Goal: Navigation & Orientation: Find specific page/section

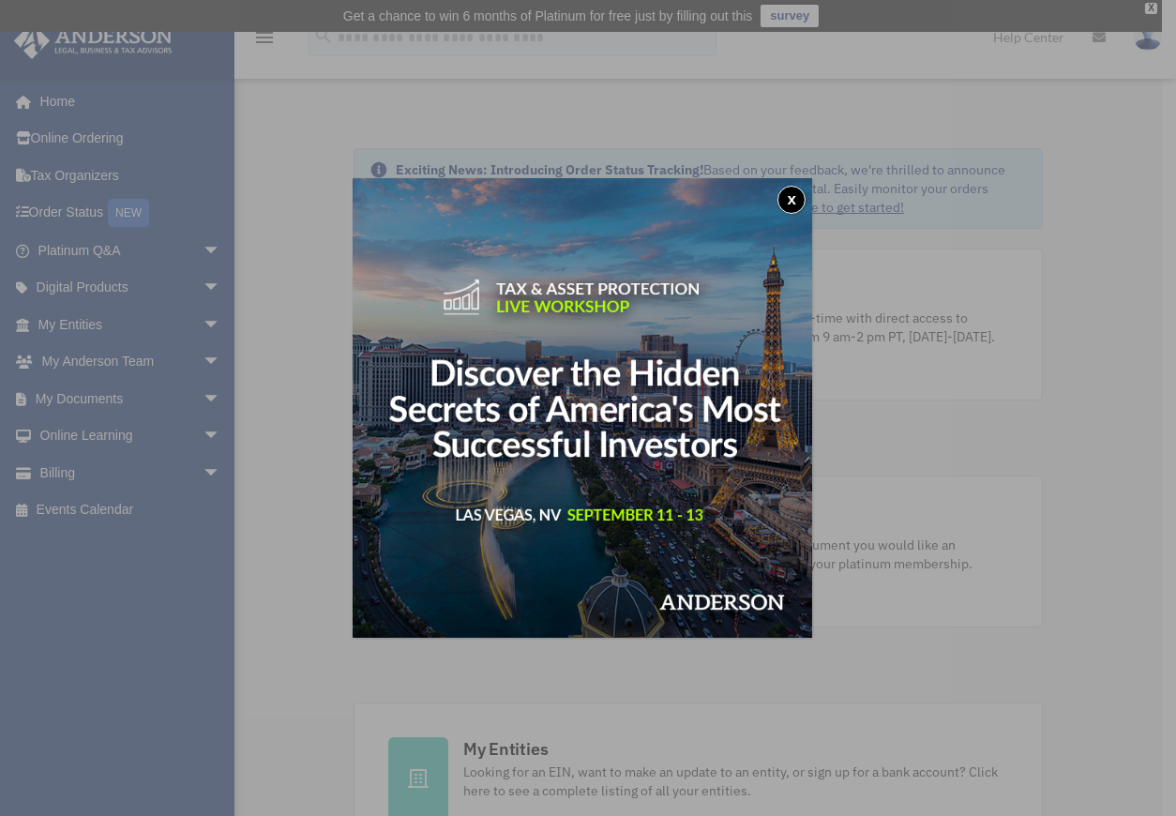
click at [796, 205] on button "x" at bounding box center [791, 200] width 28 height 28
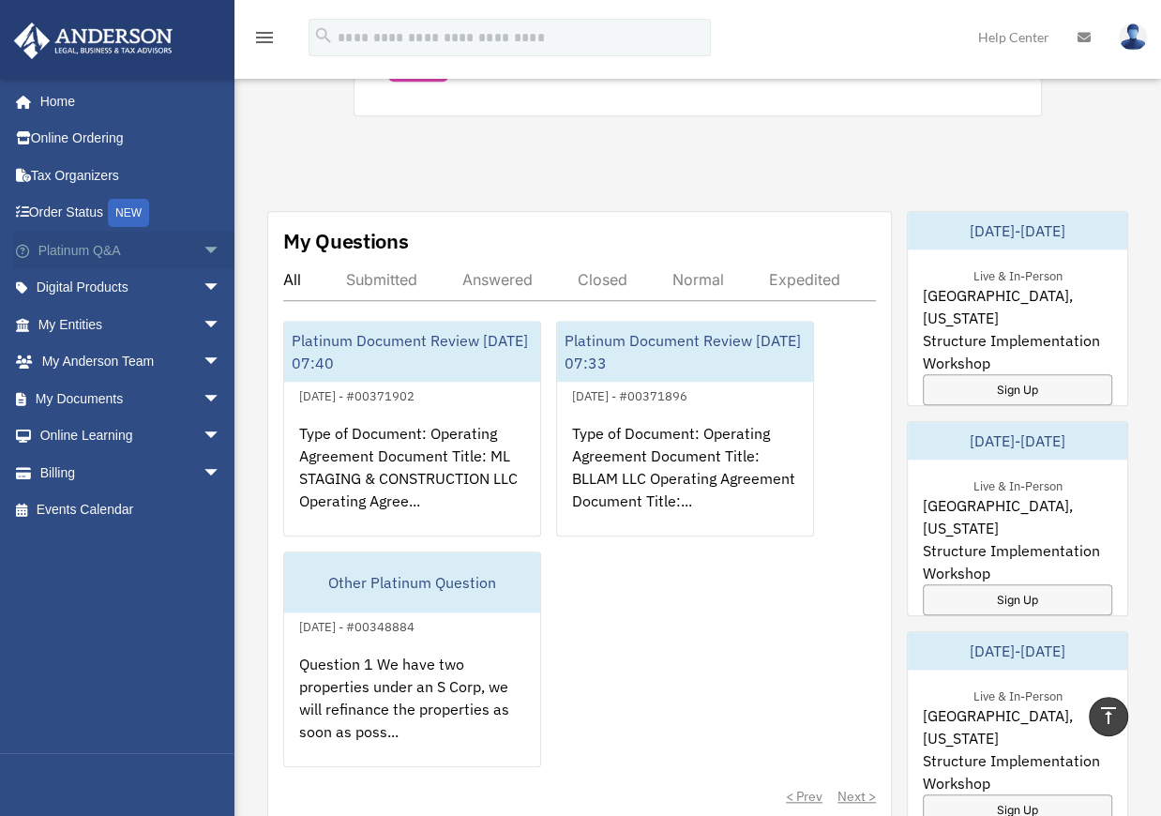
scroll to position [938, 0]
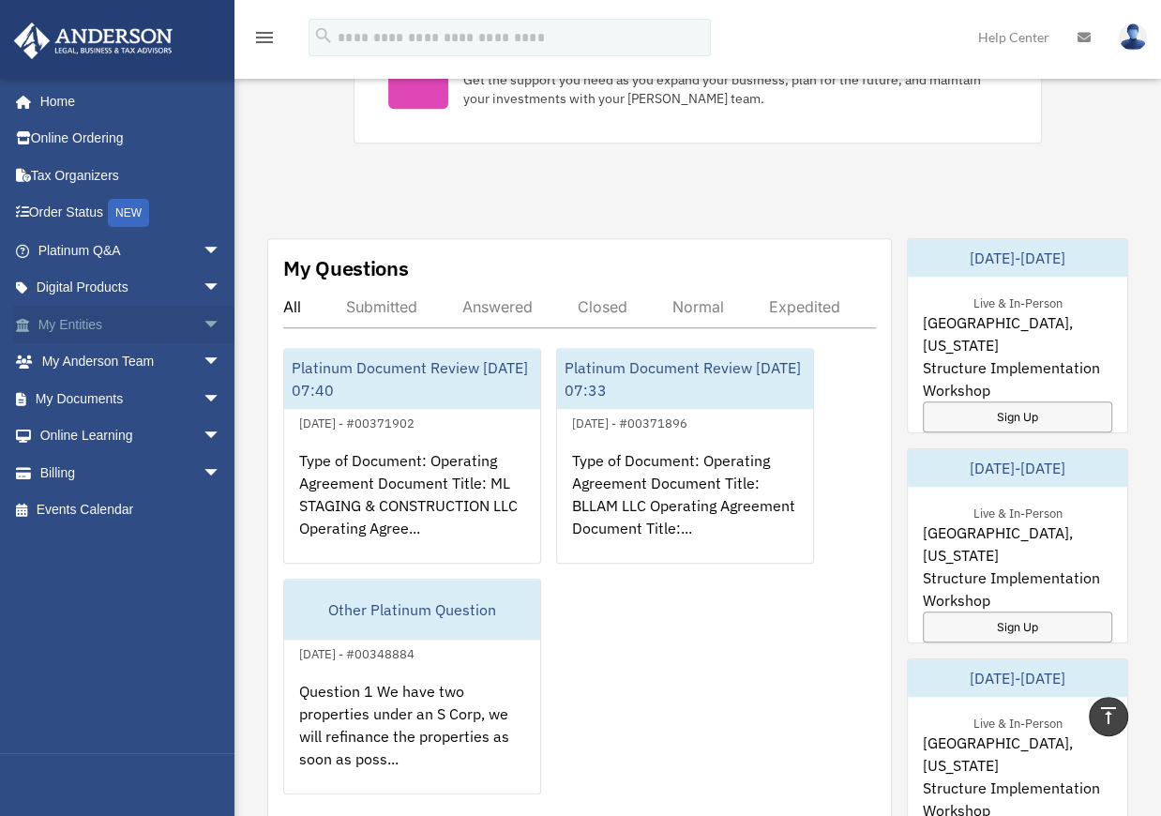
click at [120, 324] on link "My Entities arrow_drop_down" at bounding box center [131, 325] width 236 height 38
click at [203, 321] on span "arrow_drop_down" at bounding box center [222, 325] width 38 height 38
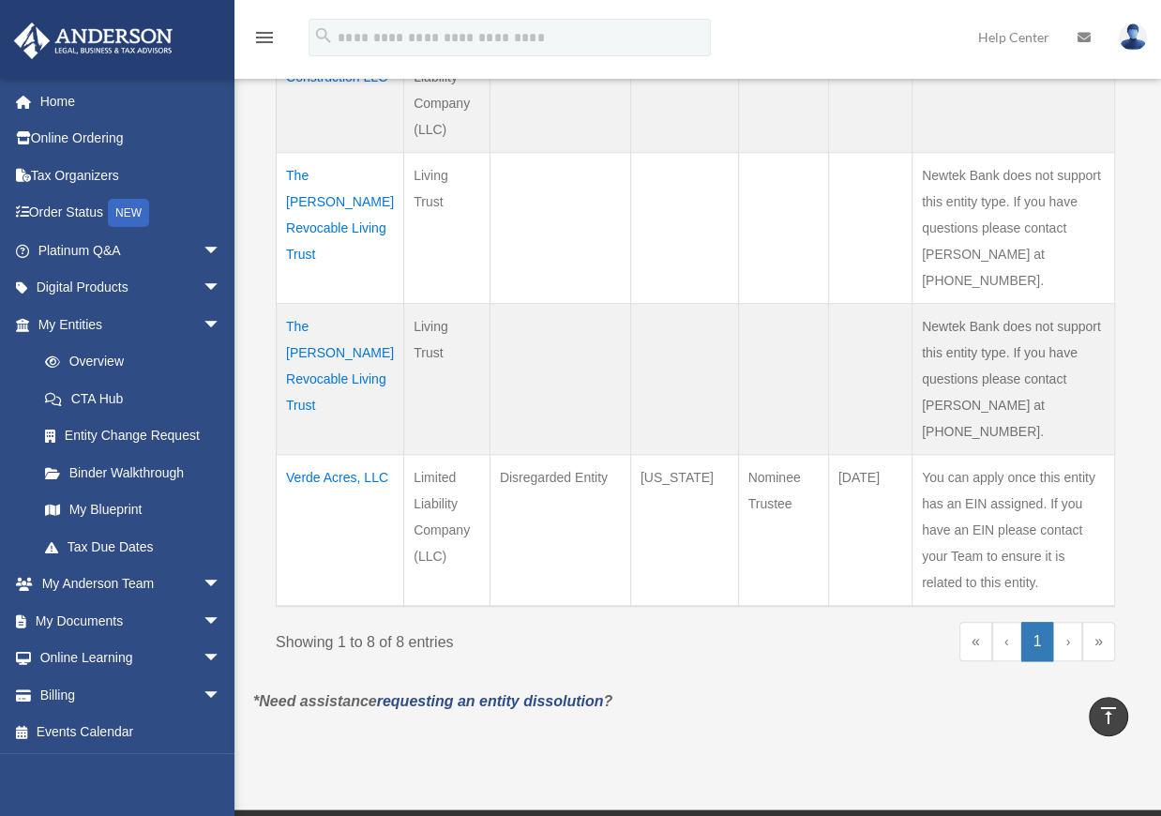
scroll to position [1125, 0]
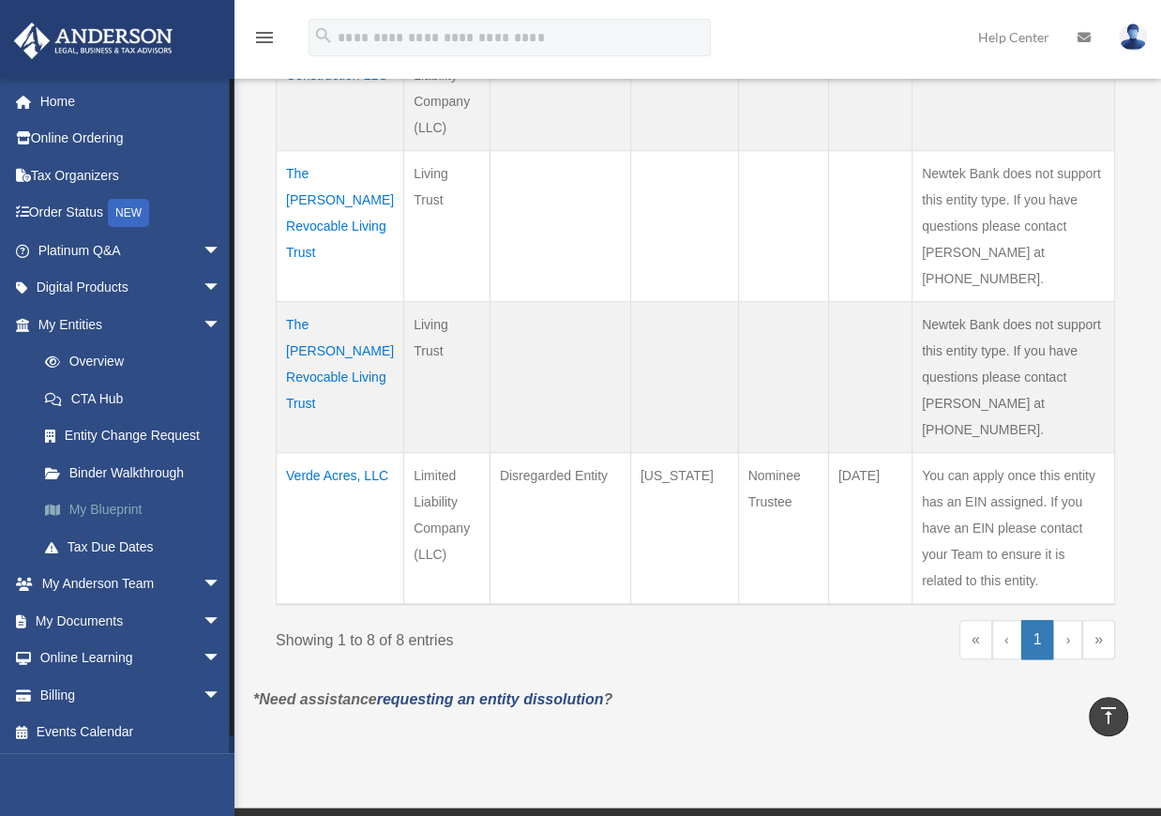
click at [115, 509] on link "My Blueprint" at bounding box center [137, 510] width 223 height 38
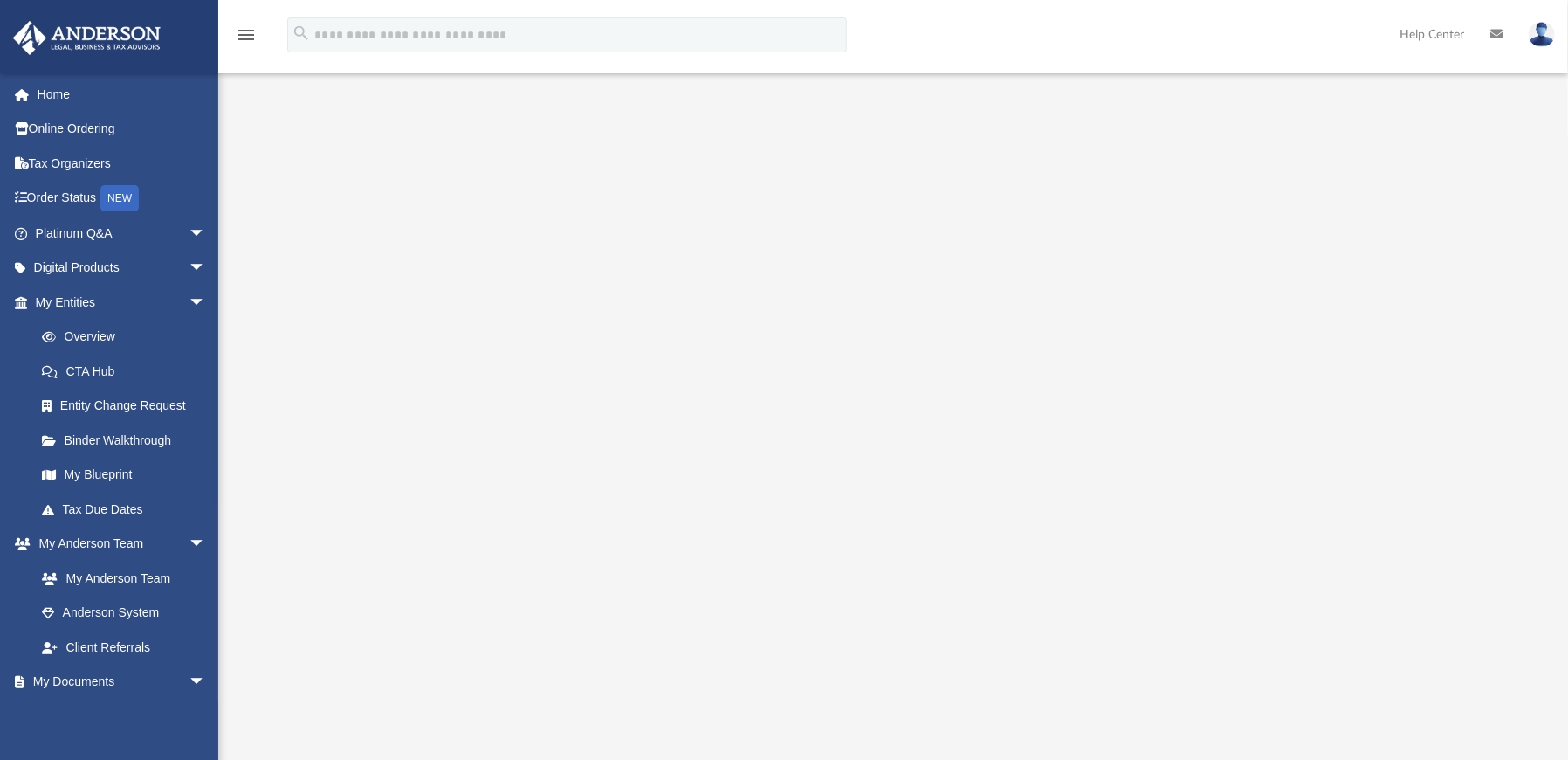
scroll to position [175, 0]
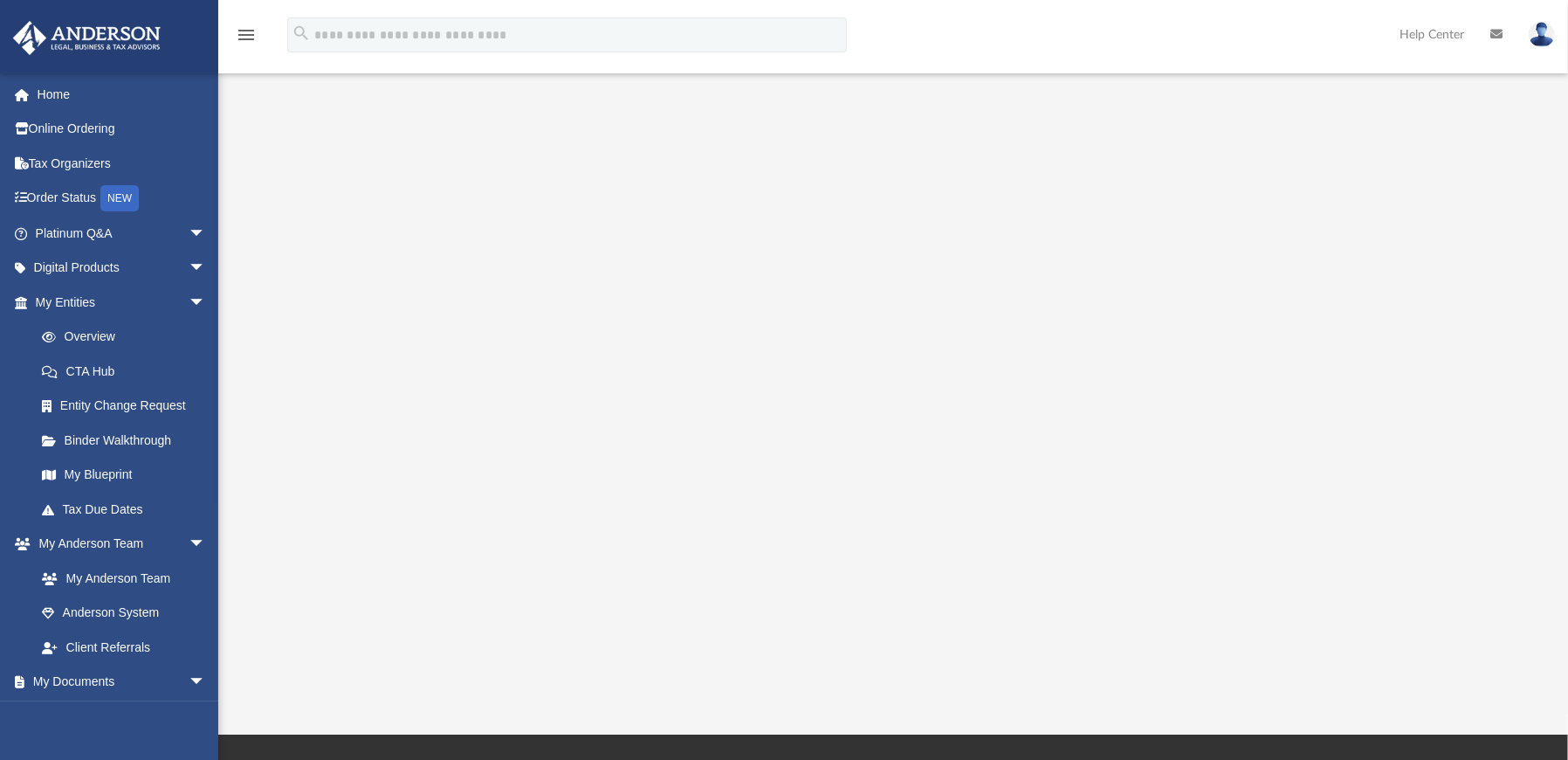
click at [1094, 377] on div at bounding box center [893, 322] width 1214 height 699
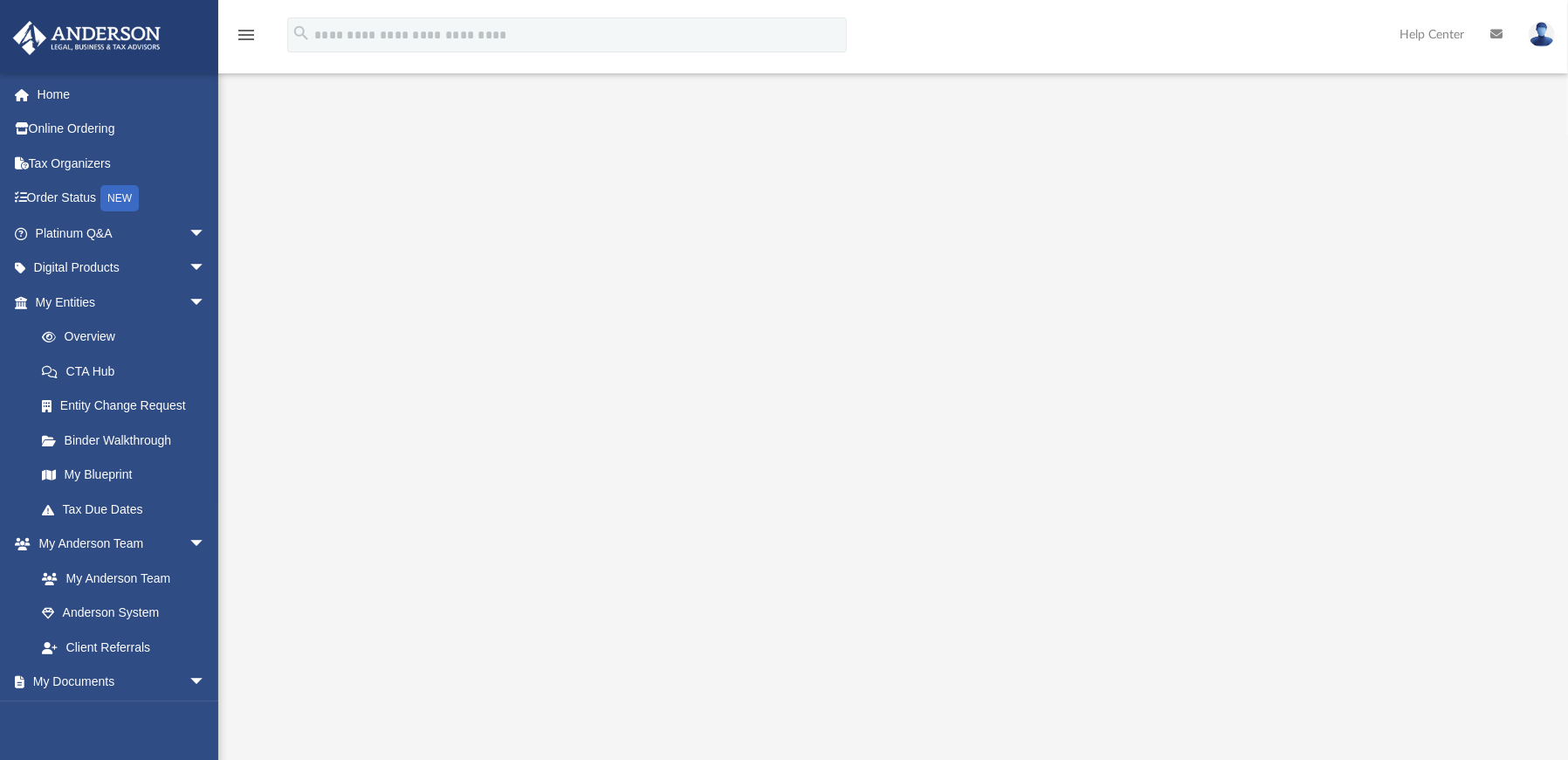
click at [1094, 226] on div at bounding box center [893, 410] width 1214 height 699
